Goal: Task Accomplishment & Management: Use online tool/utility

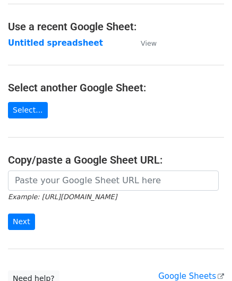
scroll to position [53, 0]
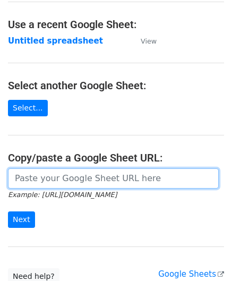
click at [62, 179] on input "url" at bounding box center [113, 179] width 211 height 20
paste input "[URL][DOMAIN_NAME]"
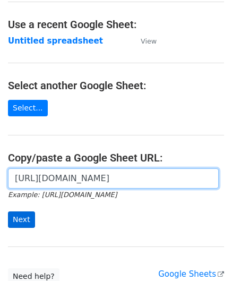
type input "[URL][DOMAIN_NAME]"
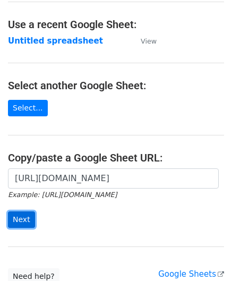
click at [21, 215] on input "Next" at bounding box center [21, 220] width 27 height 16
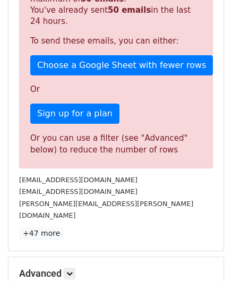
scroll to position [359, 0]
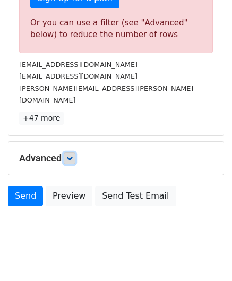
drag, startPoint x: 70, startPoint y: 141, endPoint x: 73, endPoint y: 147, distance: 6.7
click at [70, 155] on icon at bounding box center [69, 158] width 6 height 6
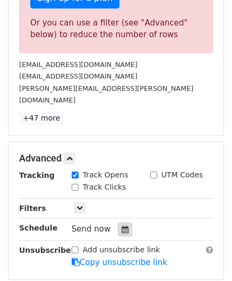
click at [122, 226] on icon at bounding box center [125, 229] width 7 height 7
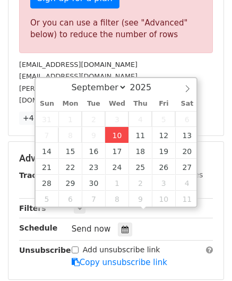
type input "2025-09-10 12:00"
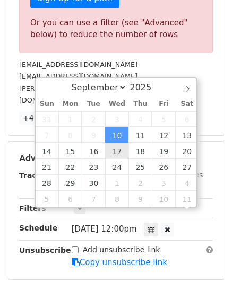
scroll to position [0, 0]
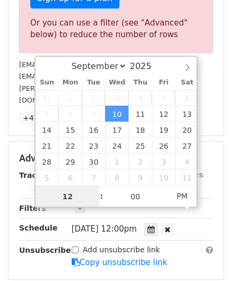
paste input "6"
type input "6"
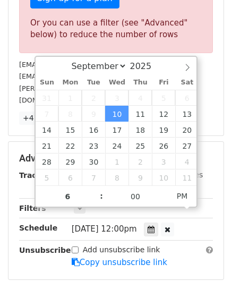
type input "2025-09-10 18:00"
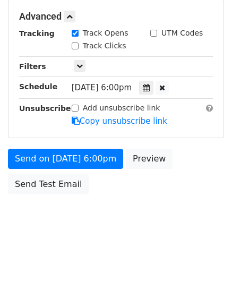
scroll to position [488, 0]
